Goal: Find specific page/section: Find specific page/section

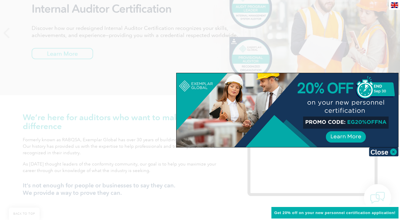
scroll to position [22, 0]
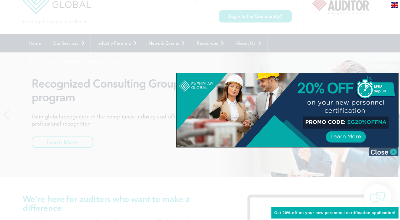
click at [390, 152] on img at bounding box center [384, 151] width 30 height 9
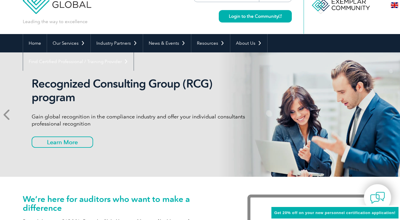
click at [9, 115] on icon at bounding box center [7, 115] width 7 height 0
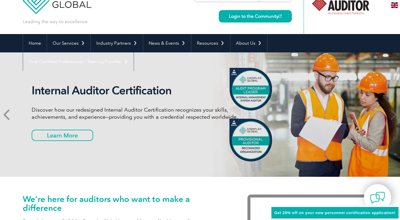
click at [5, 115] on icon at bounding box center [7, 115] width 7 height 0
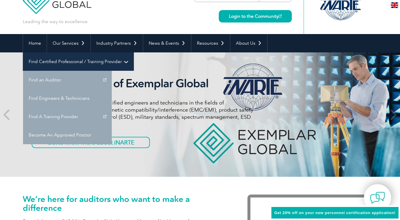
click at [134, 52] on link "Find Certified Professional / Training Provider" at bounding box center [78, 61] width 111 height 18
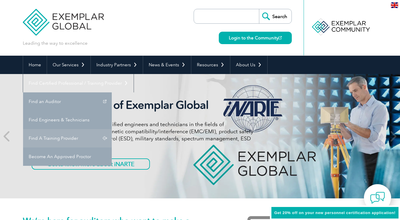
click at [112, 129] on link "Find A Training Provider" at bounding box center [67, 138] width 89 height 18
